Goal: Task Accomplishment & Management: Use online tool/utility

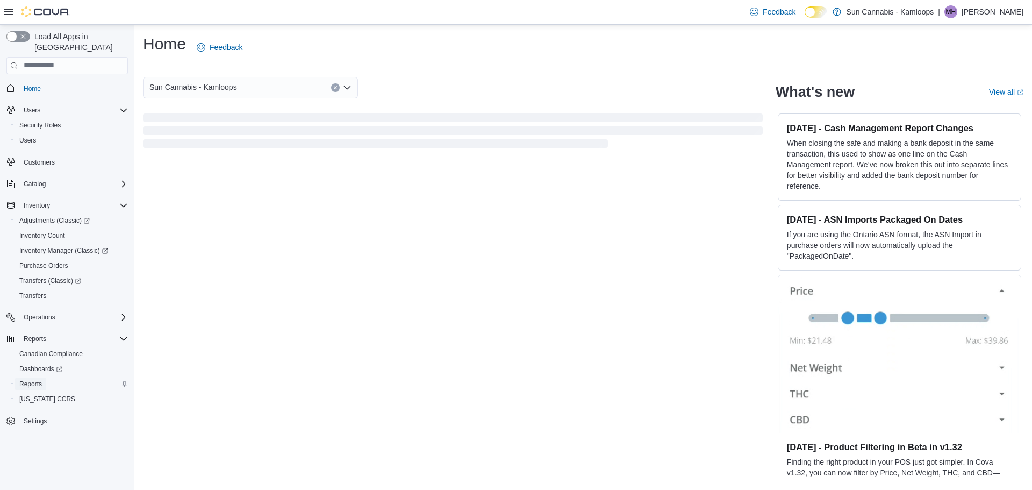
click at [28, 379] on span "Reports" at bounding box center [30, 383] width 23 height 9
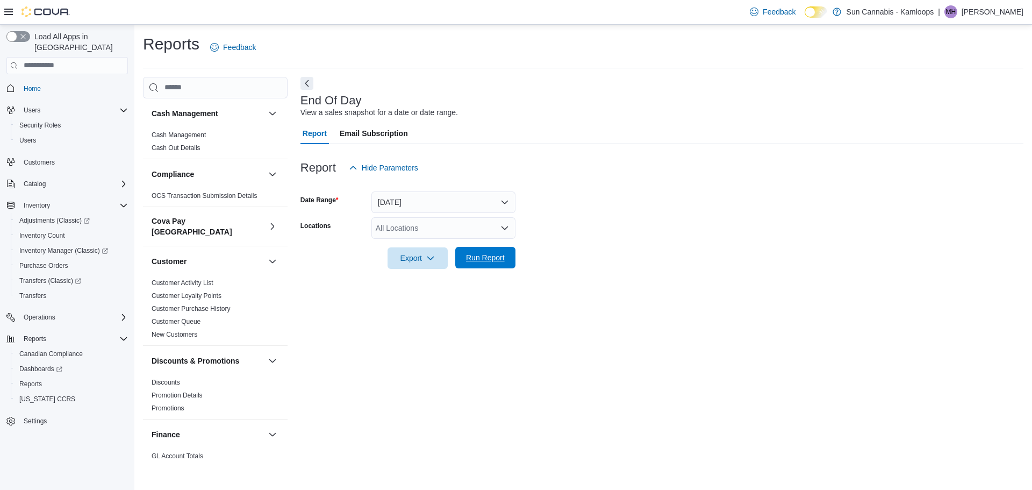
click at [507, 265] on span "Run Report" at bounding box center [485, 257] width 47 height 21
